Goal: Information Seeking & Learning: Learn about a topic

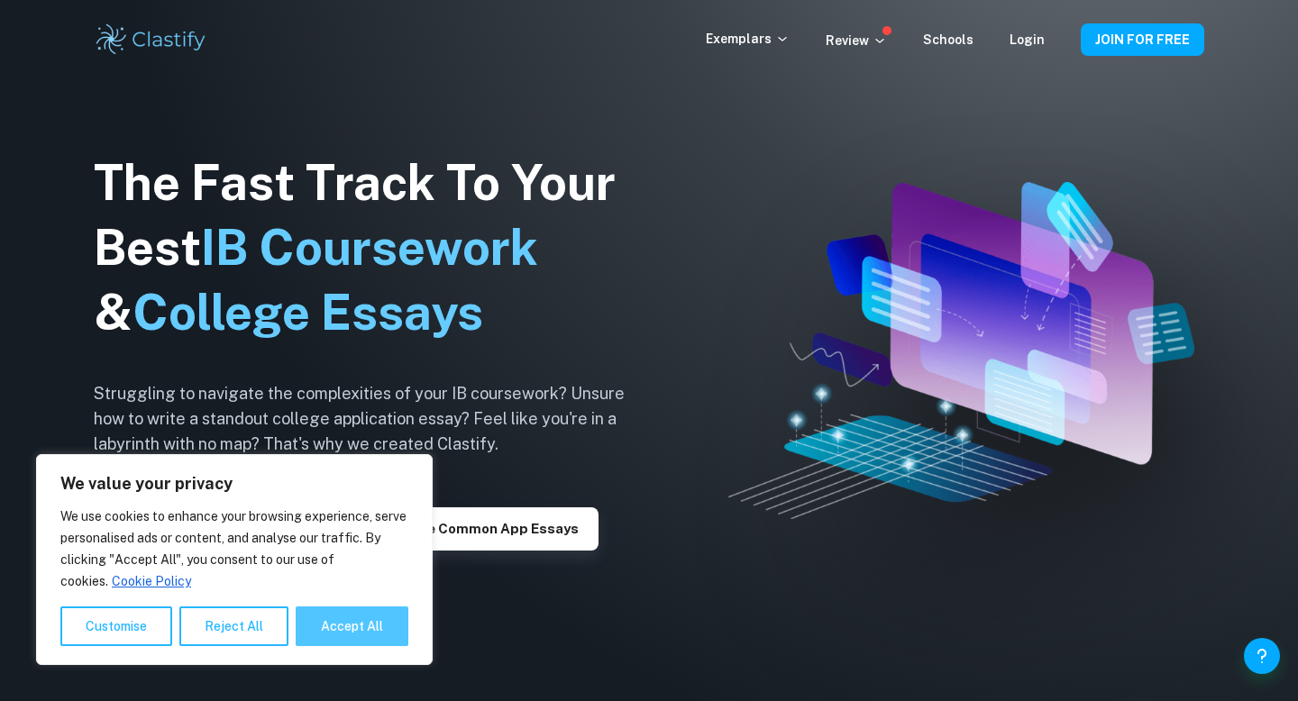
click at [351, 630] on button "Accept All" at bounding box center [352, 626] width 113 height 40
checkbox input "true"
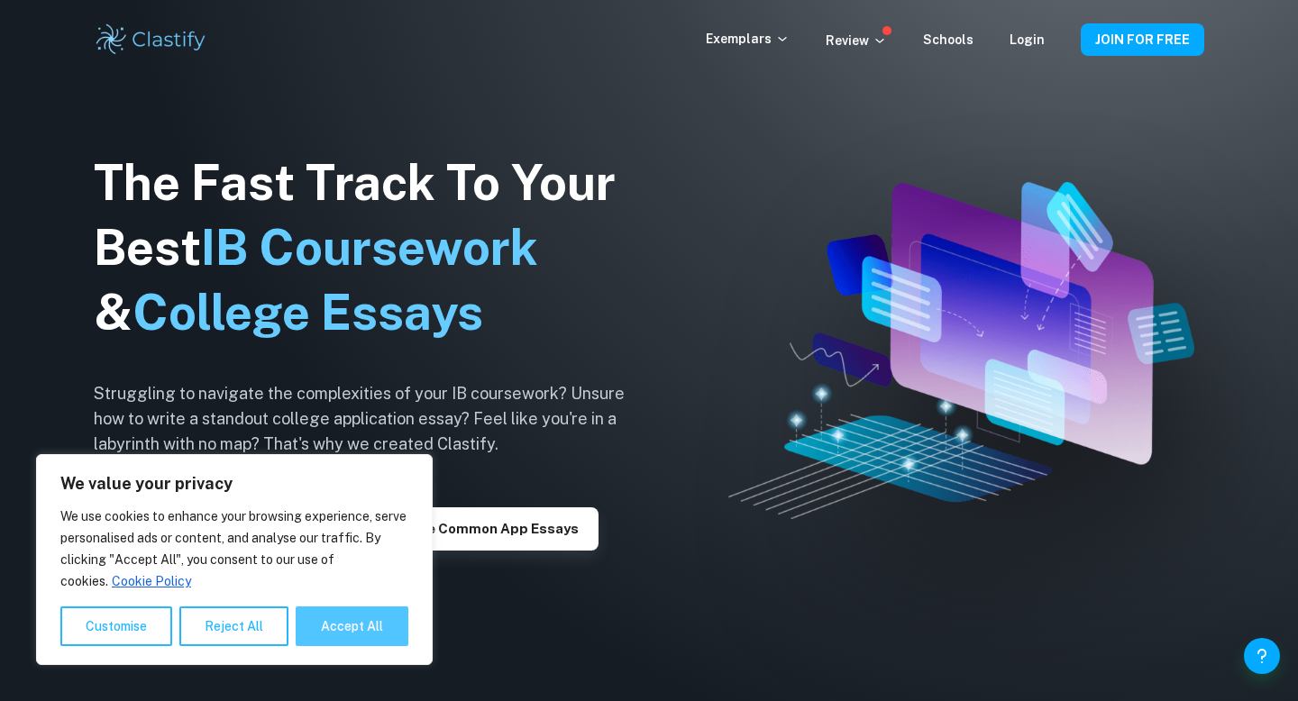
checkbox input "true"
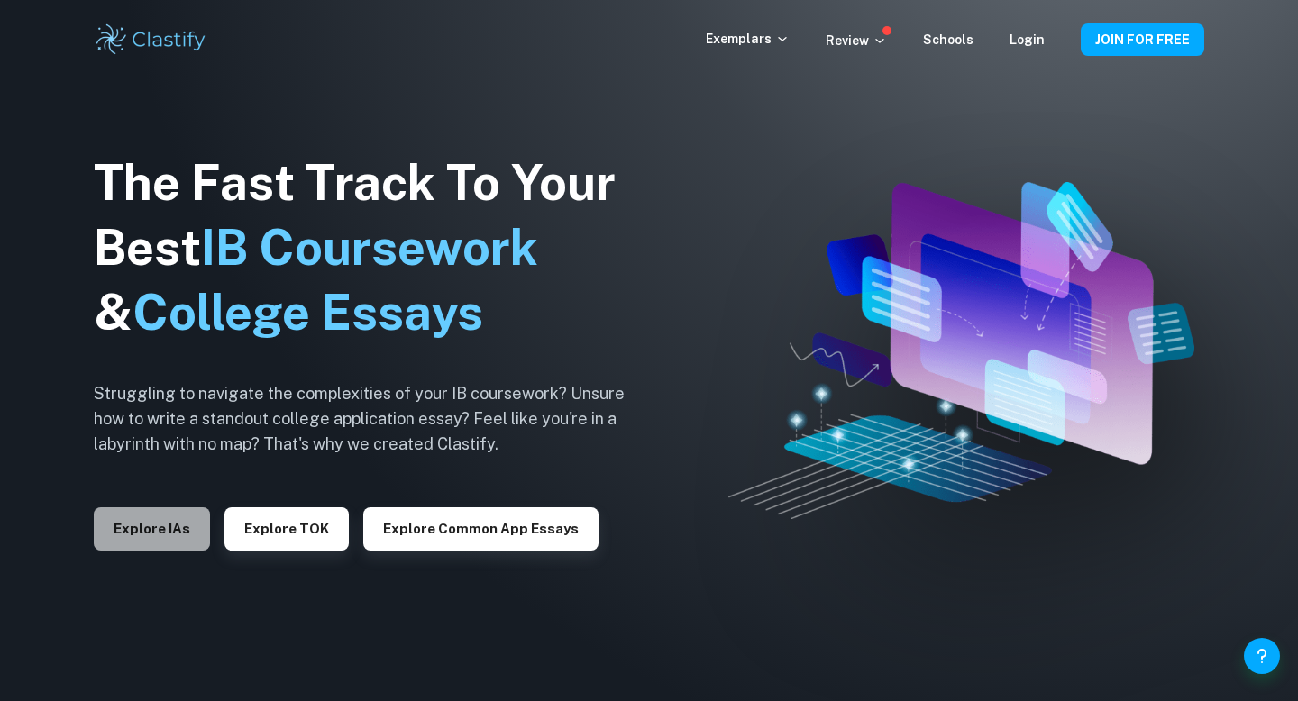
click at [172, 537] on button "Explore IAs" at bounding box center [152, 528] width 116 height 43
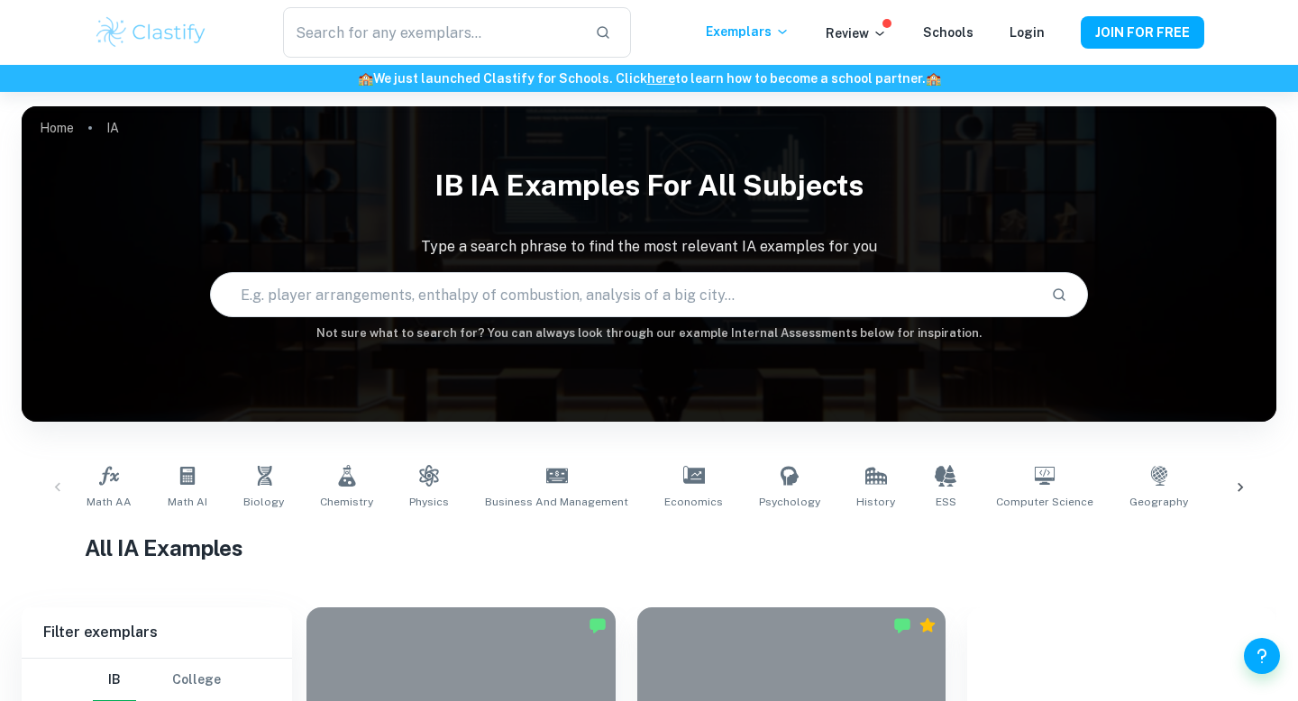
click at [478, 301] on input "text" at bounding box center [623, 294] width 825 height 50
type input "business on sutainability and profitability"
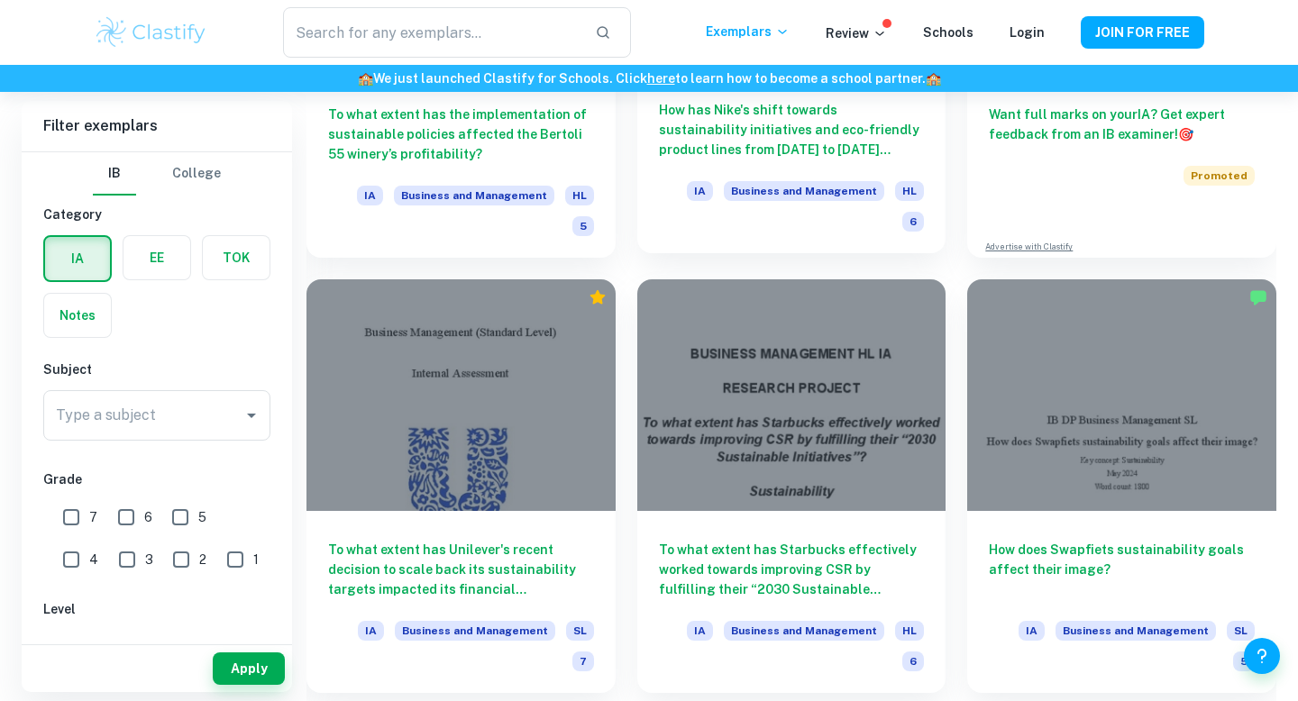
scroll to position [779, 0]
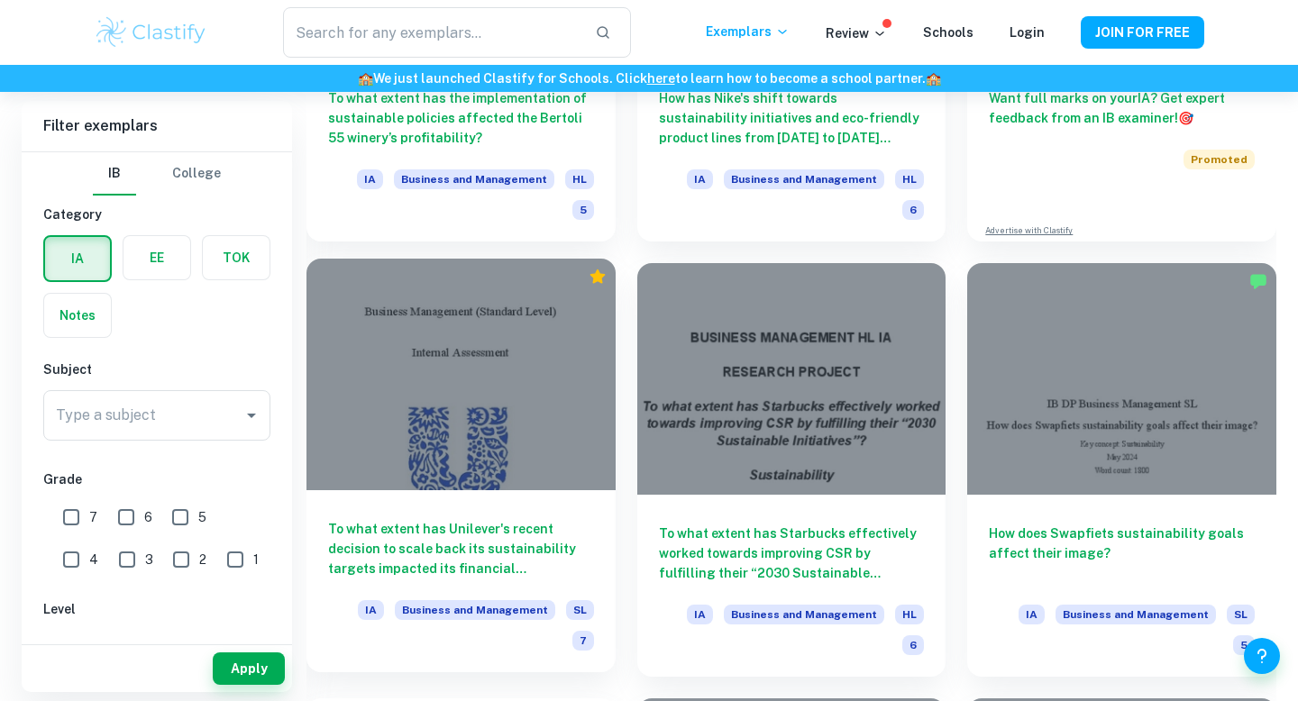
click at [448, 450] on div at bounding box center [460, 375] width 309 height 232
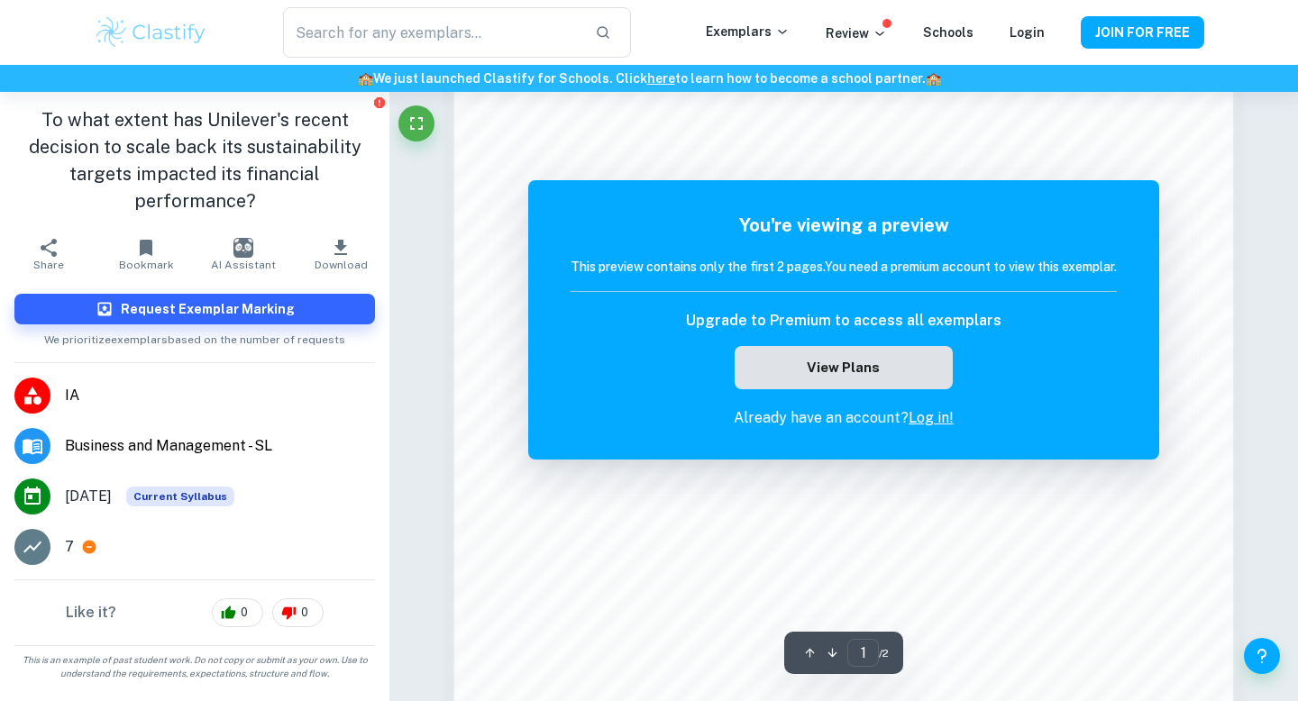
scroll to position [1557, 0]
